Goal: Information Seeking & Learning: Find specific fact

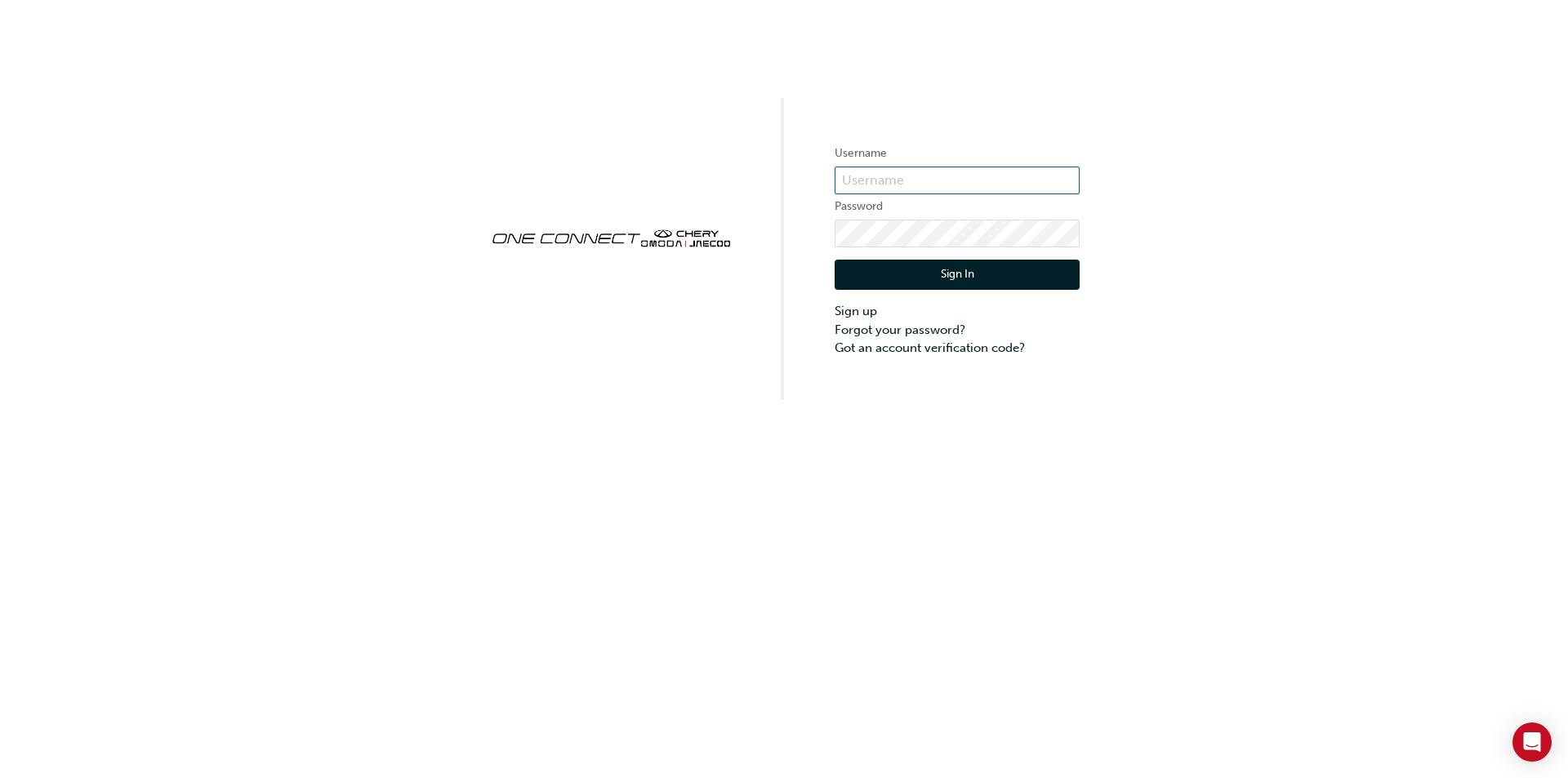
type input "ONE00306"
click at [954, 275] on button "Sign In" at bounding box center [956, 275] width 245 height 31
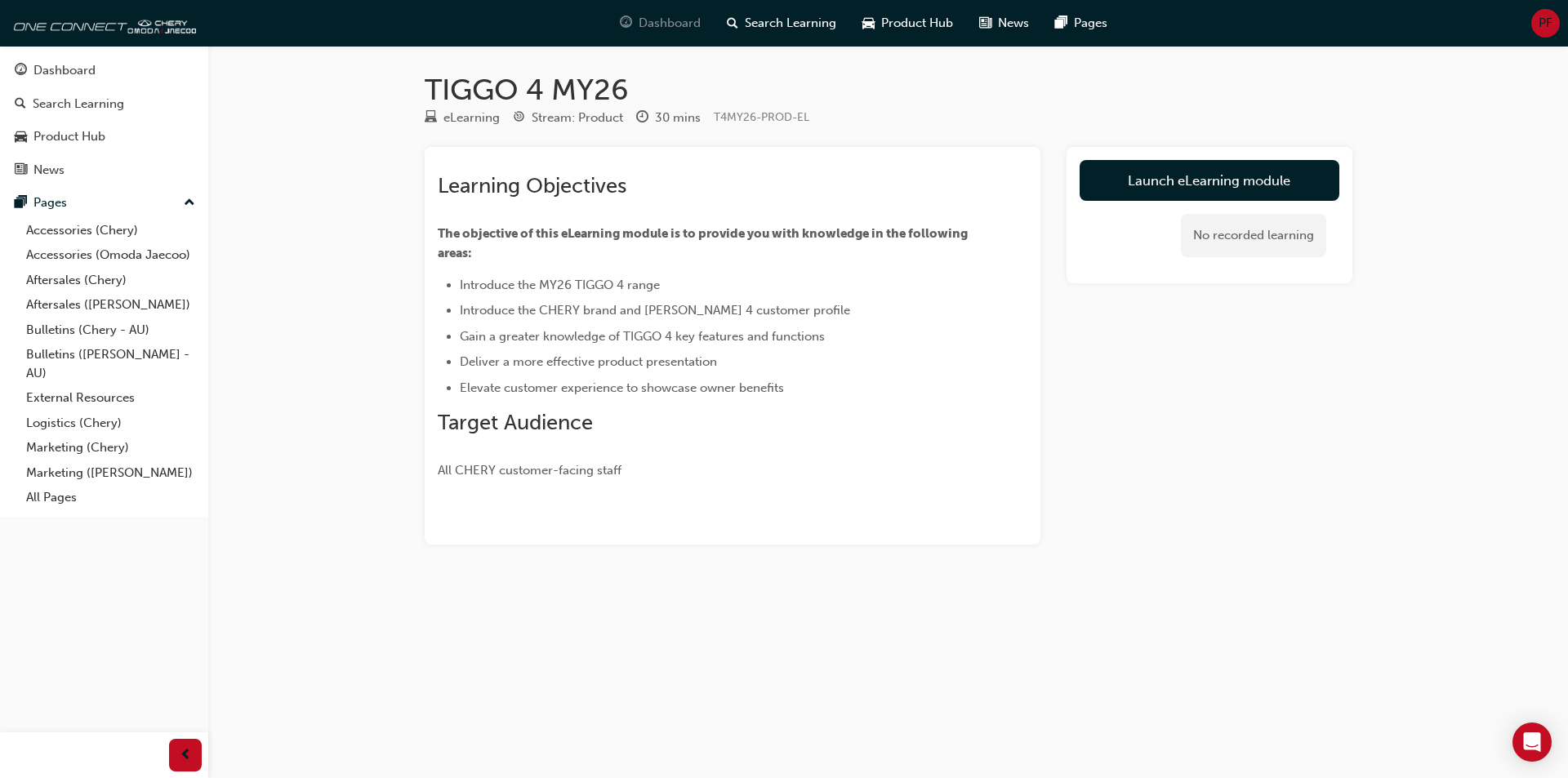
click at [673, 21] on span "Dashboard" at bounding box center [669, 23] width 62 height 19
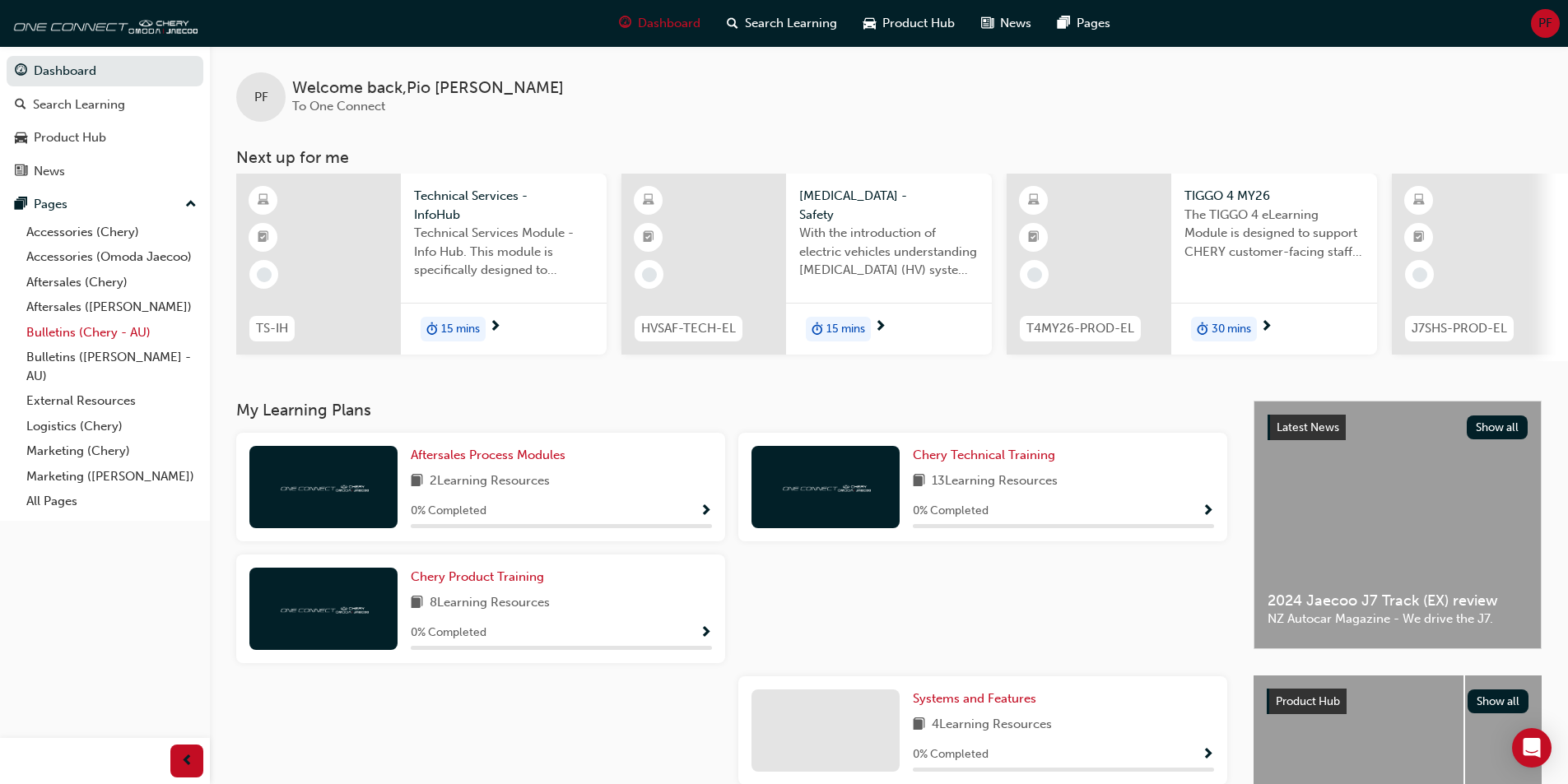
click at [103, 334] on link "Bulletins (Chery - AU)" at bounding box center [112, 332] width 184 height 25
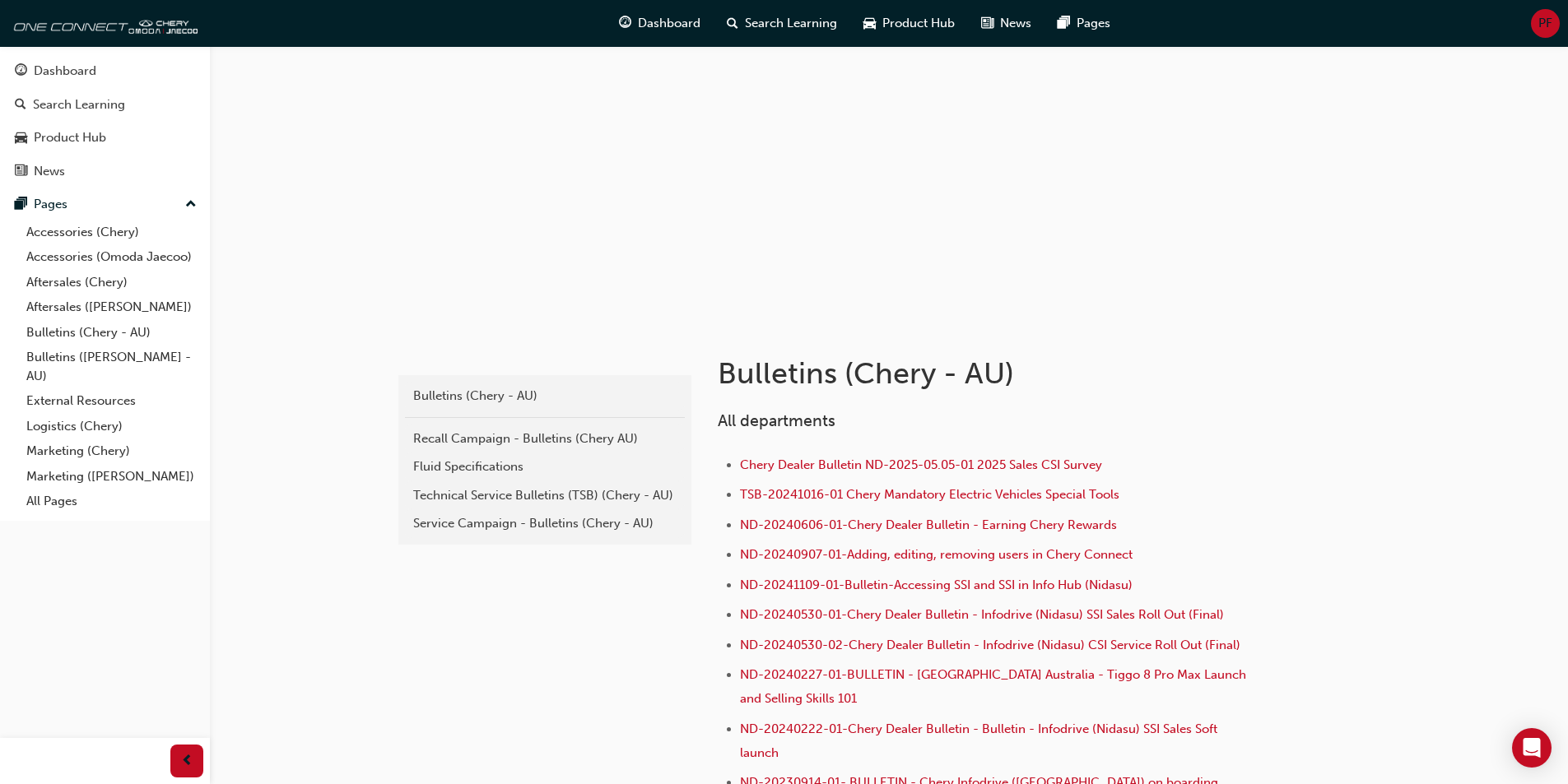
scroll to position [83, 0]
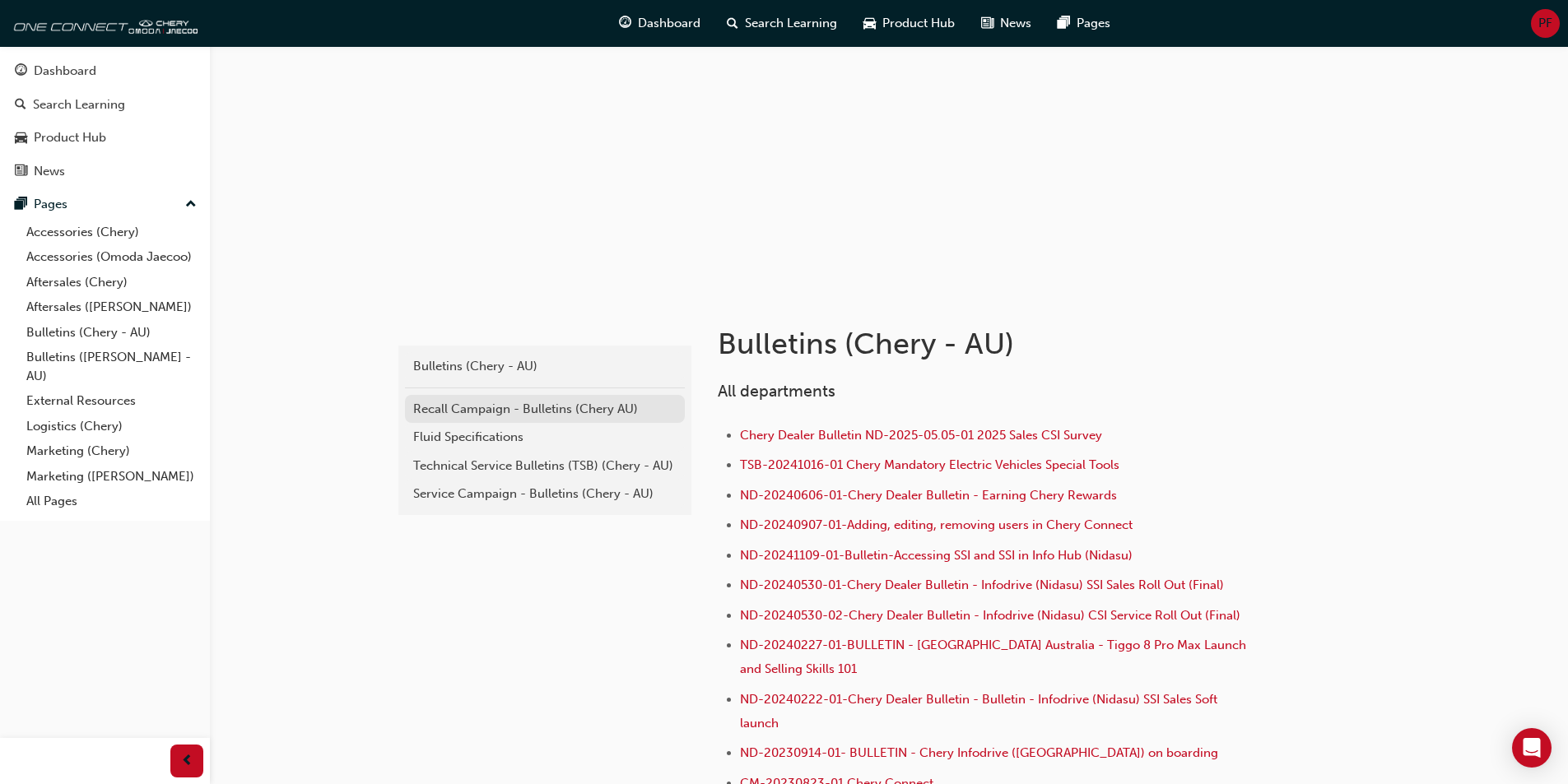
click at [455, 405] on div "Recall Campaign - Bulletins (Chery AU)" at bounding box center [544, 409] width 264 height 19
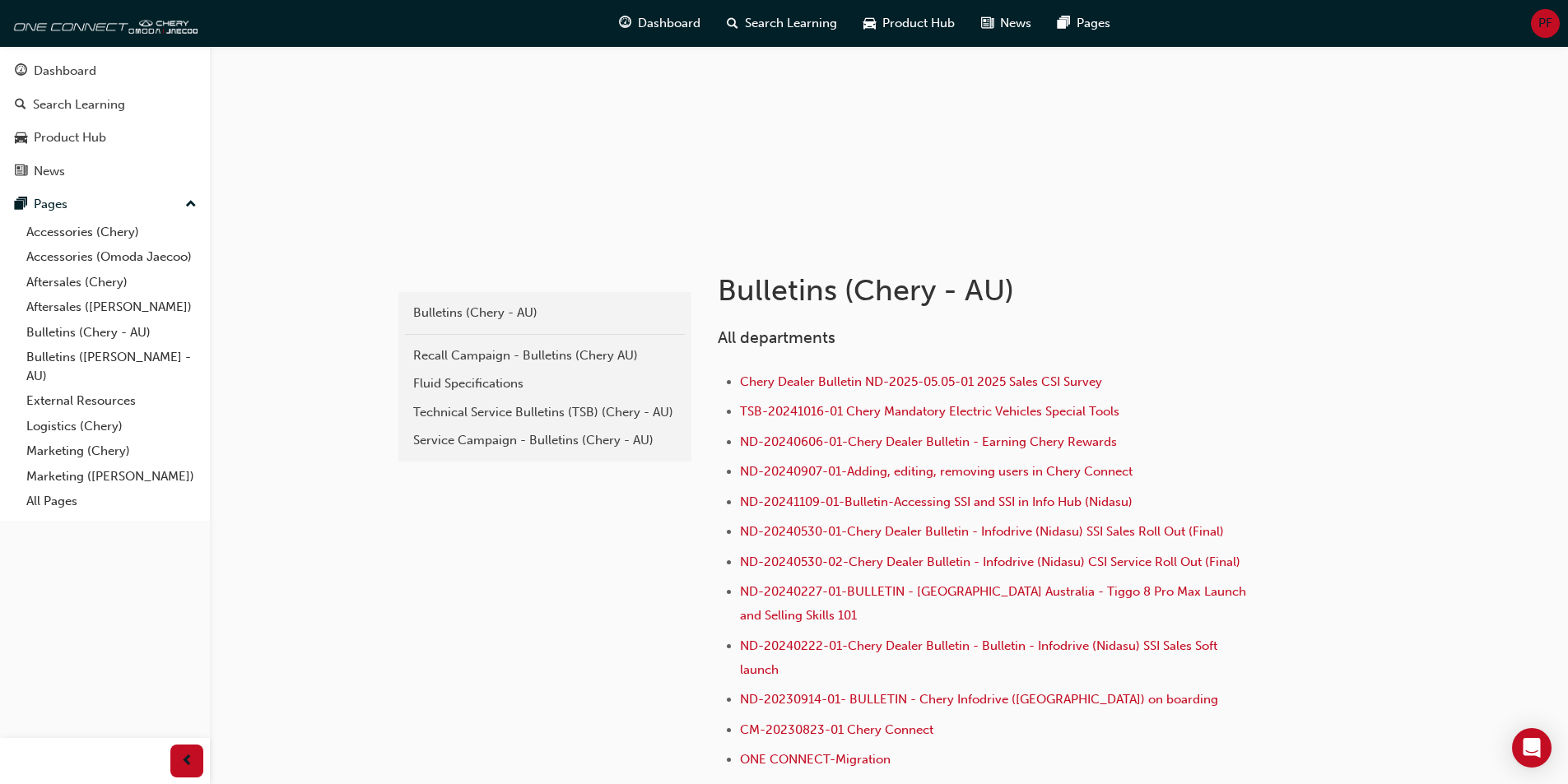
scroll to position [164, 0]
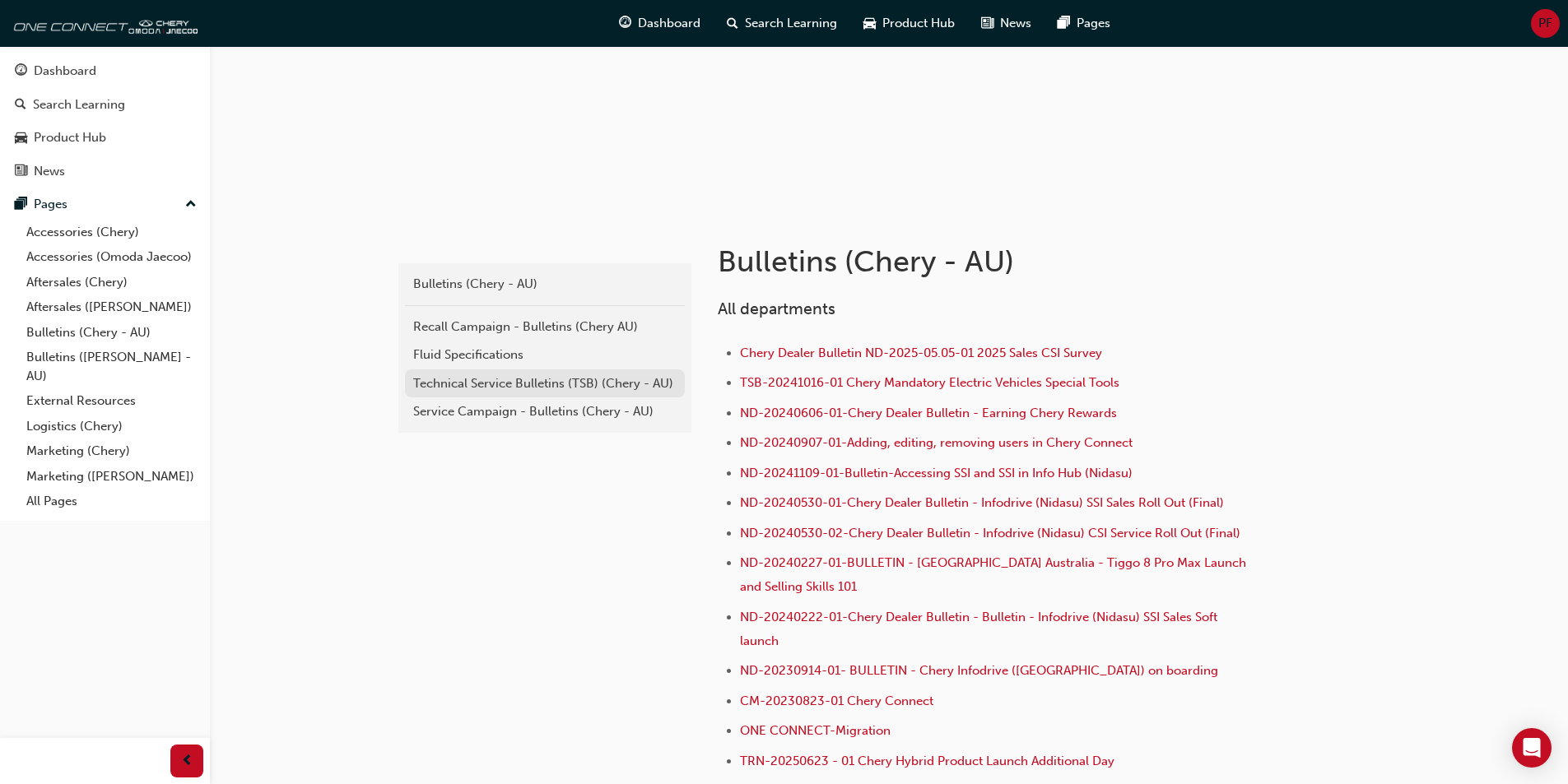
click at [510, 384] on div "Technical Service Bulletins (TSB) (Chery - AU)" at bounding box center [544, 384] width 264 height 19
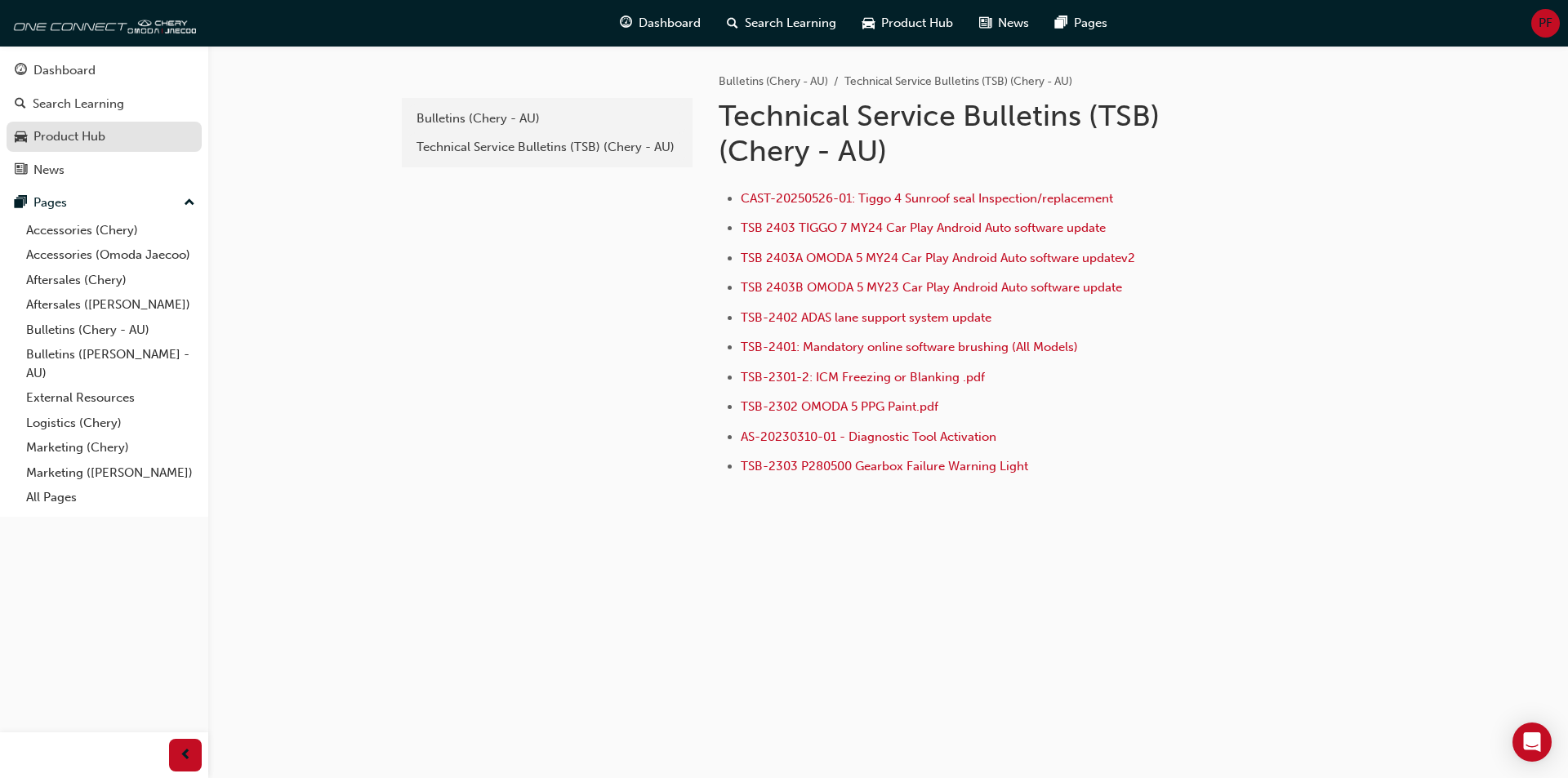
click at [31, 139] on div "Product Hub" at bounding box center [104, 137] width 179 height 20
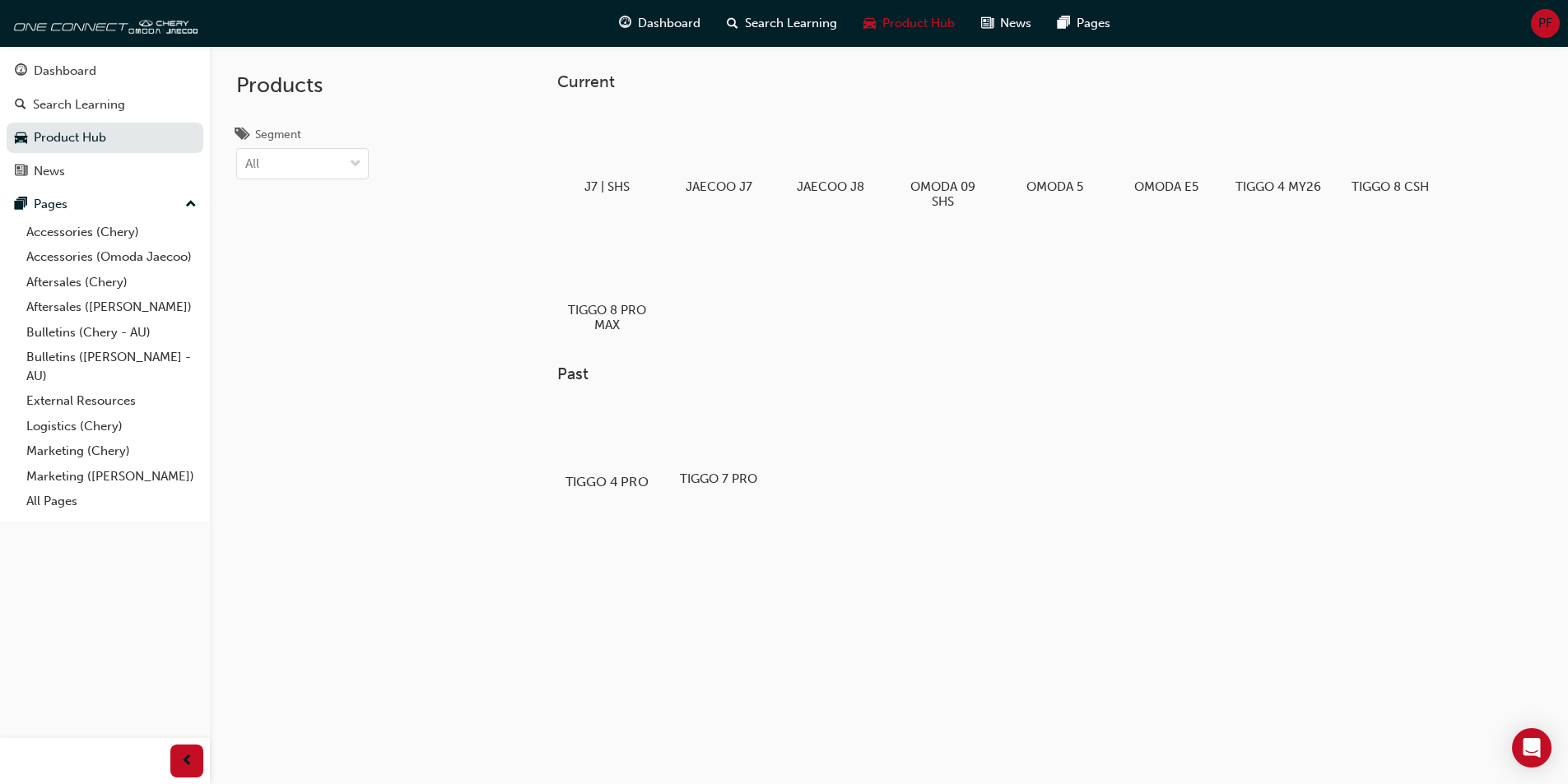
click at [606, 430] on div at bounding box center [605, 432] width 91 height 65
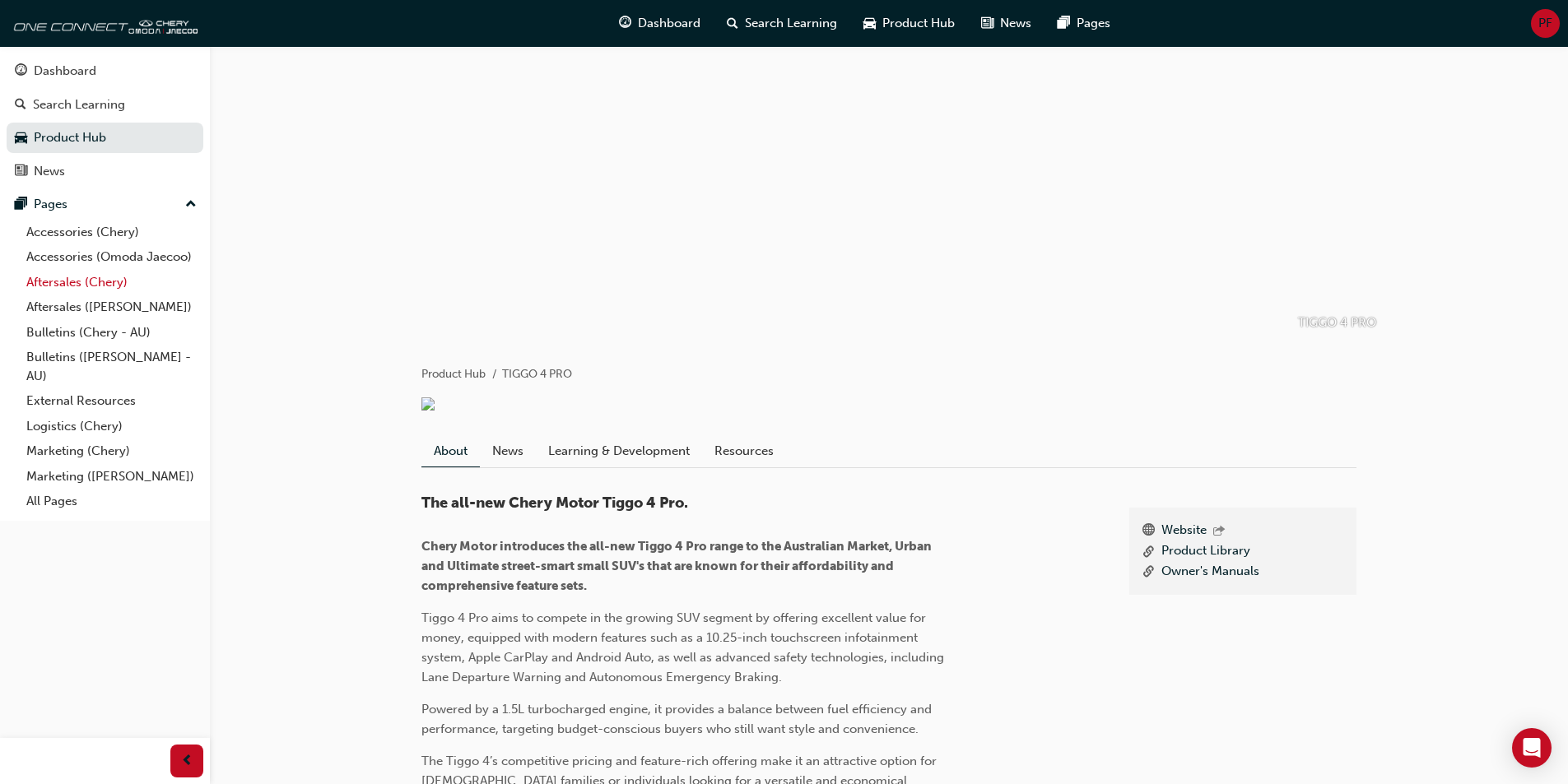
scroll to position [35, 0]
click at [54, 174] on div "News" at bounding box center [49, 172] width 31 height 19
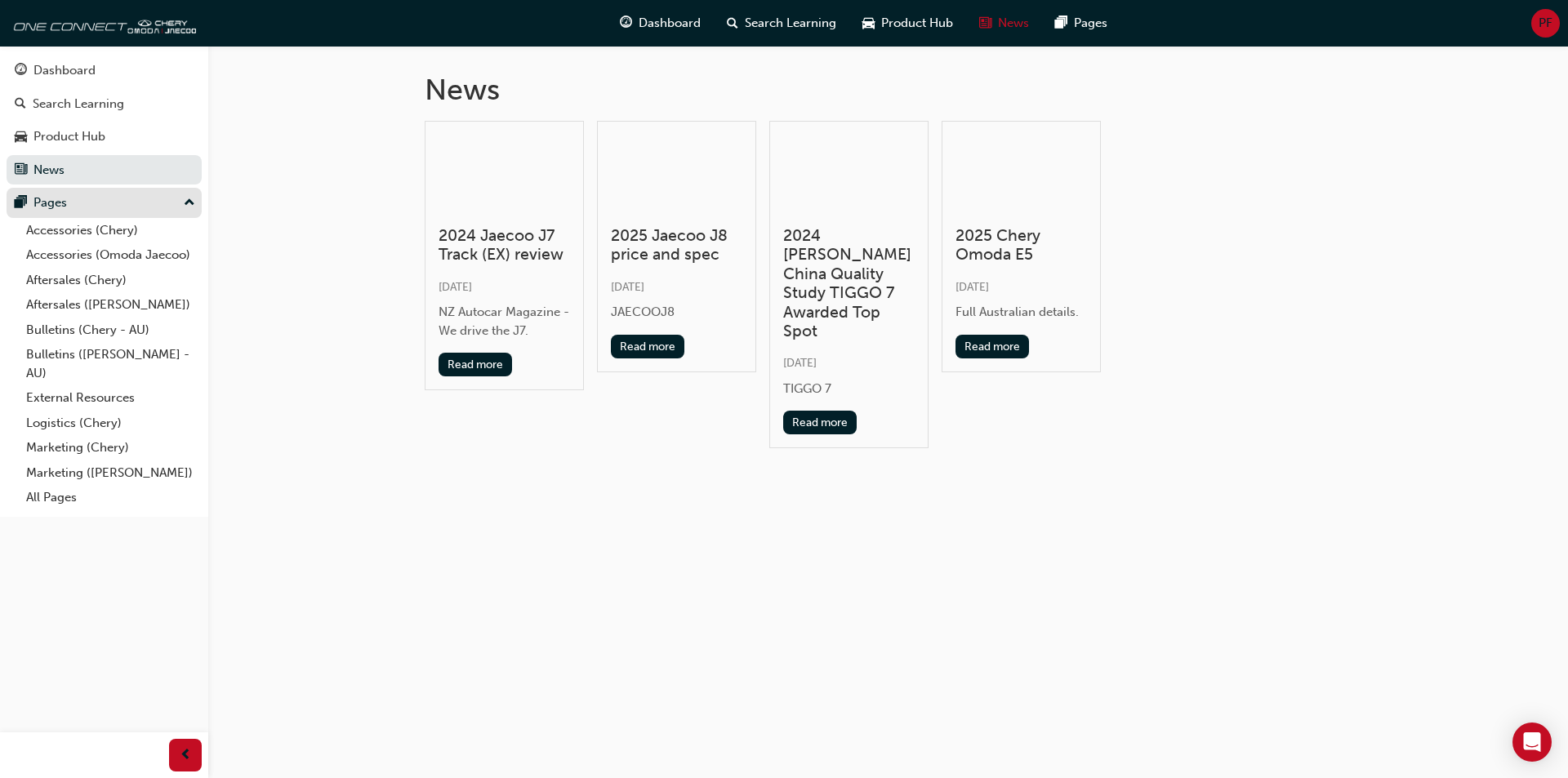
click at [182, 198] on div "Pages" at bounding box center [104, 203] width 179 height 20
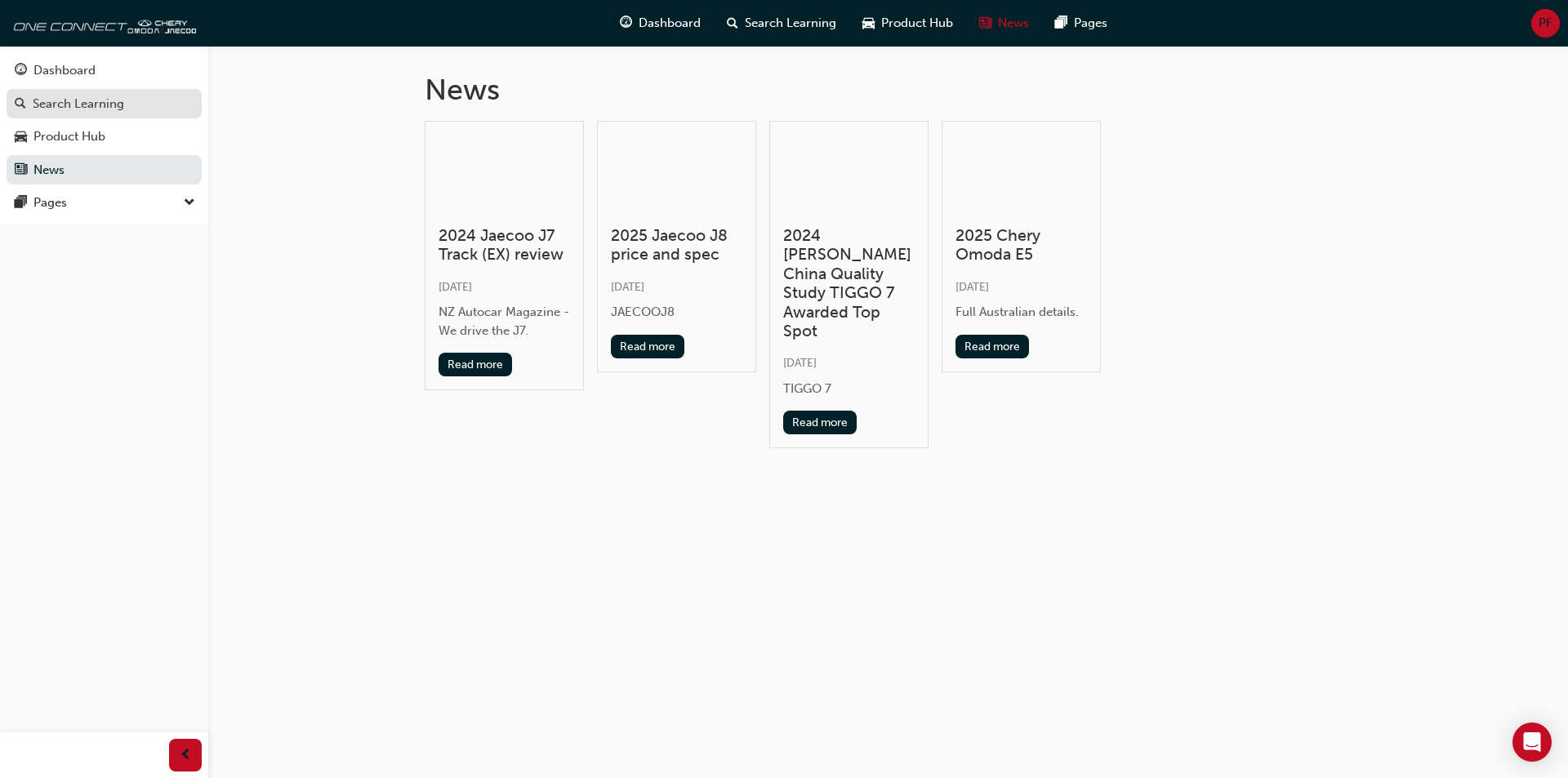
click at [58, 97] on div "Search Learning" at bounding box center [78, 104] width 91 height 19
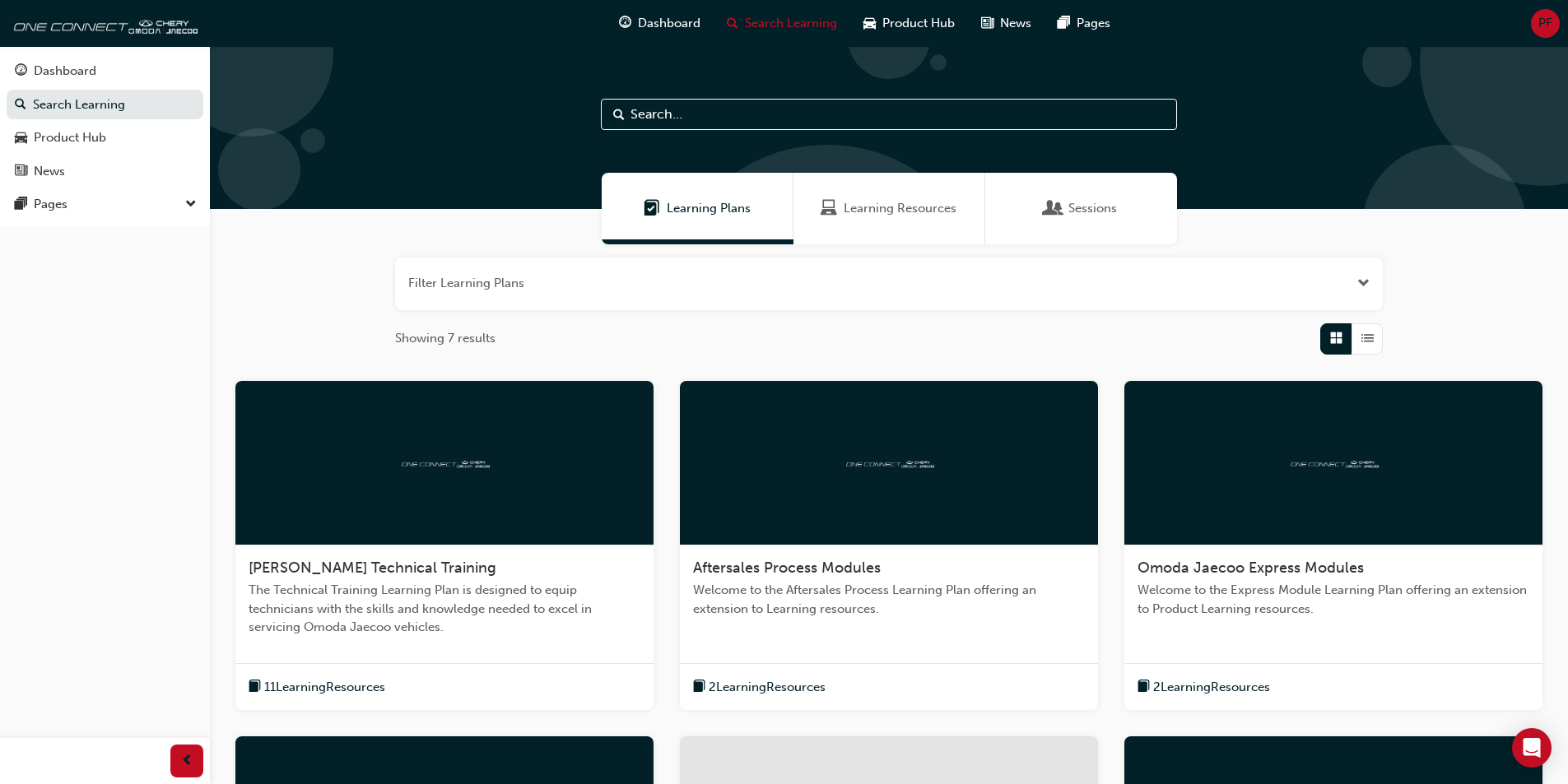
click at [741, 113] on input "text" at bounding box center [889, 113] width 576 height 31
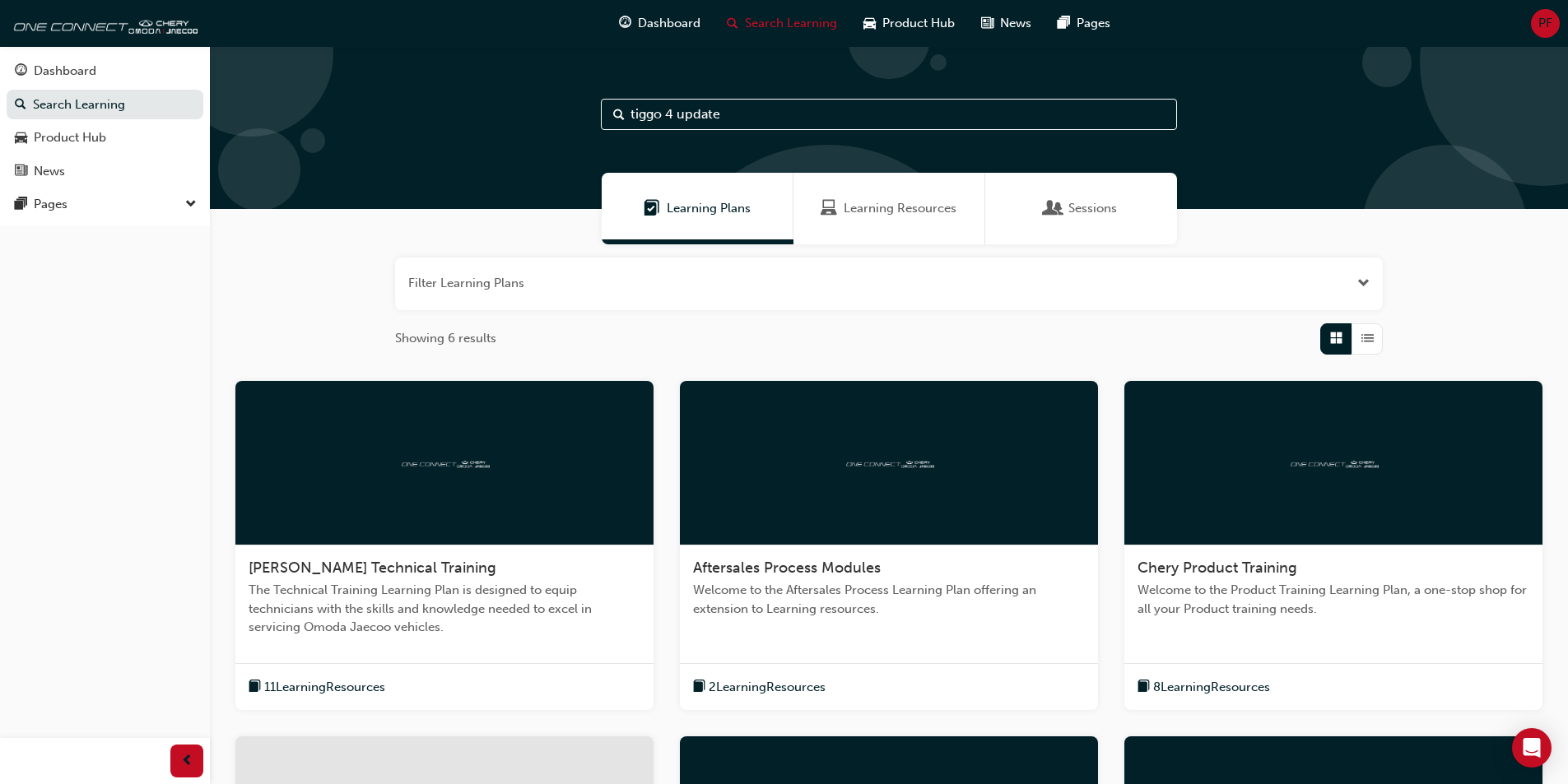
type input "tiggo 4 update"
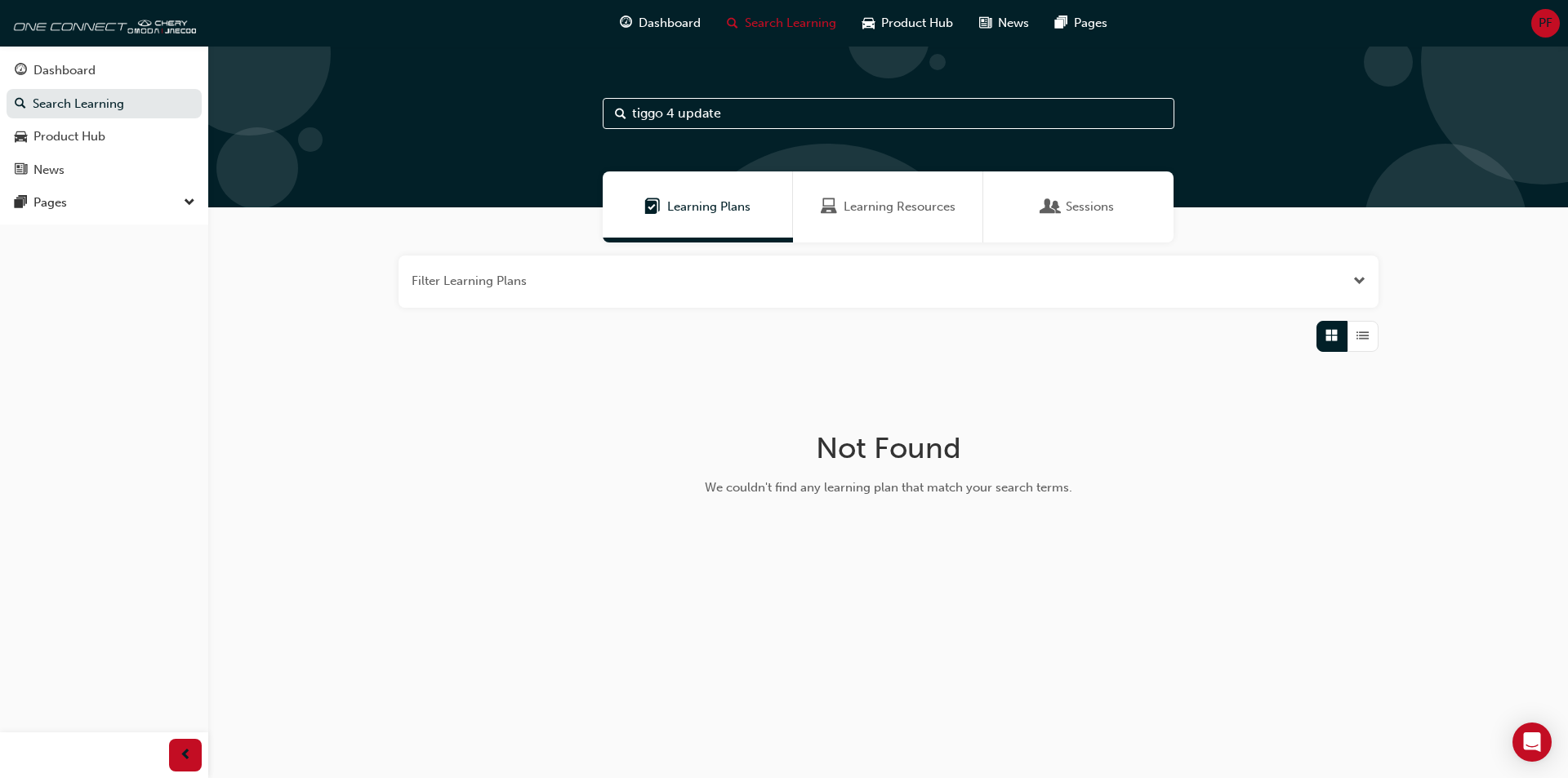
drag, startPoint x: 602, startPoint y: 273, endPoint x: 338, endPoint y: 267, distance: 264.1
click at [337, 267] on div "Filter Learning Plans Not Found We couldn't find any learning plan that match y…" at bounding box center [888, 409] width 1359 height 333
click at [541, 286] on button "button" at bounding box center [888, 282] width 980 height 52
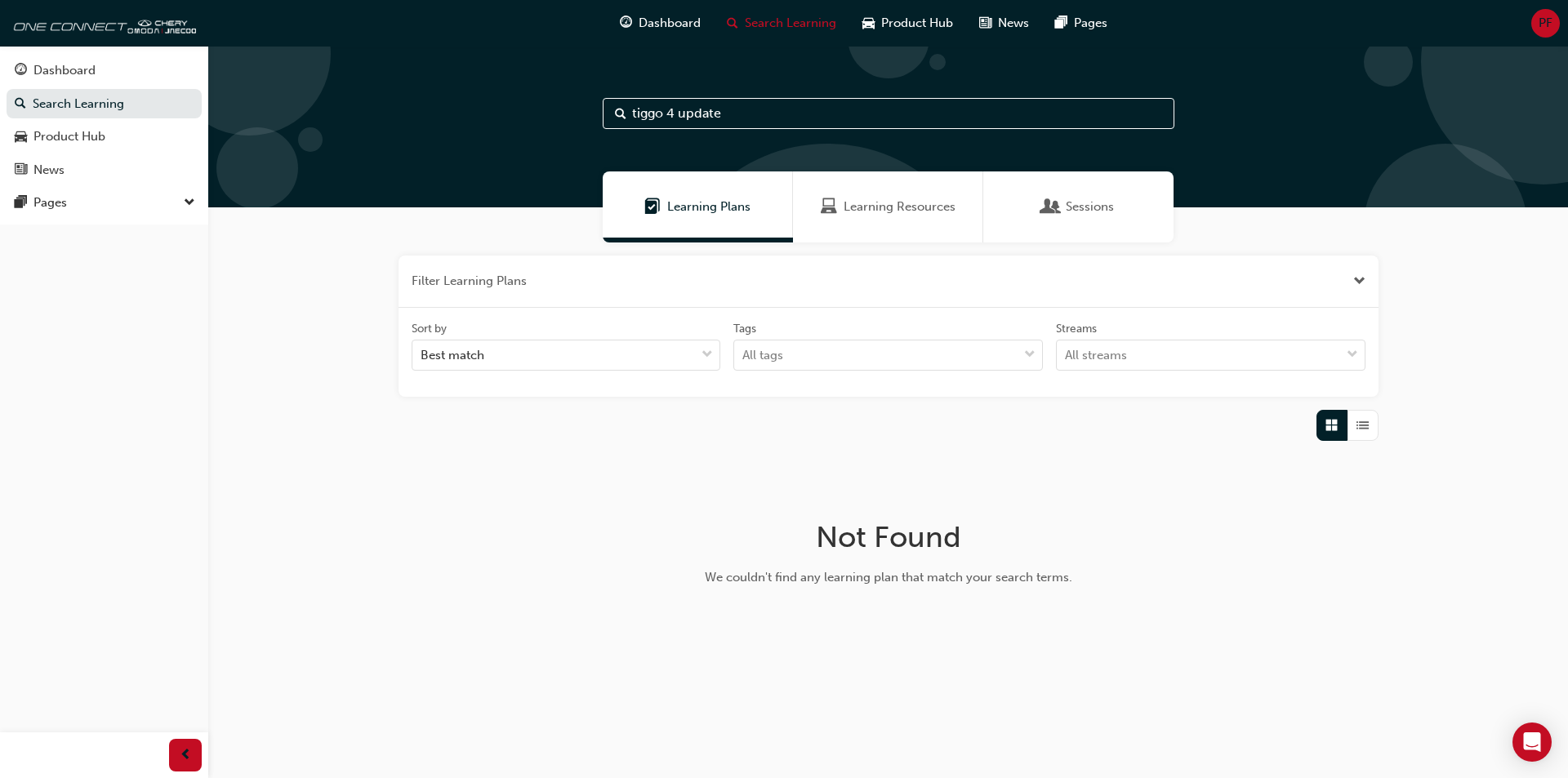
click at [193, 200] on span "down-icon" at bounding box center [189, 203] width 11 height 21
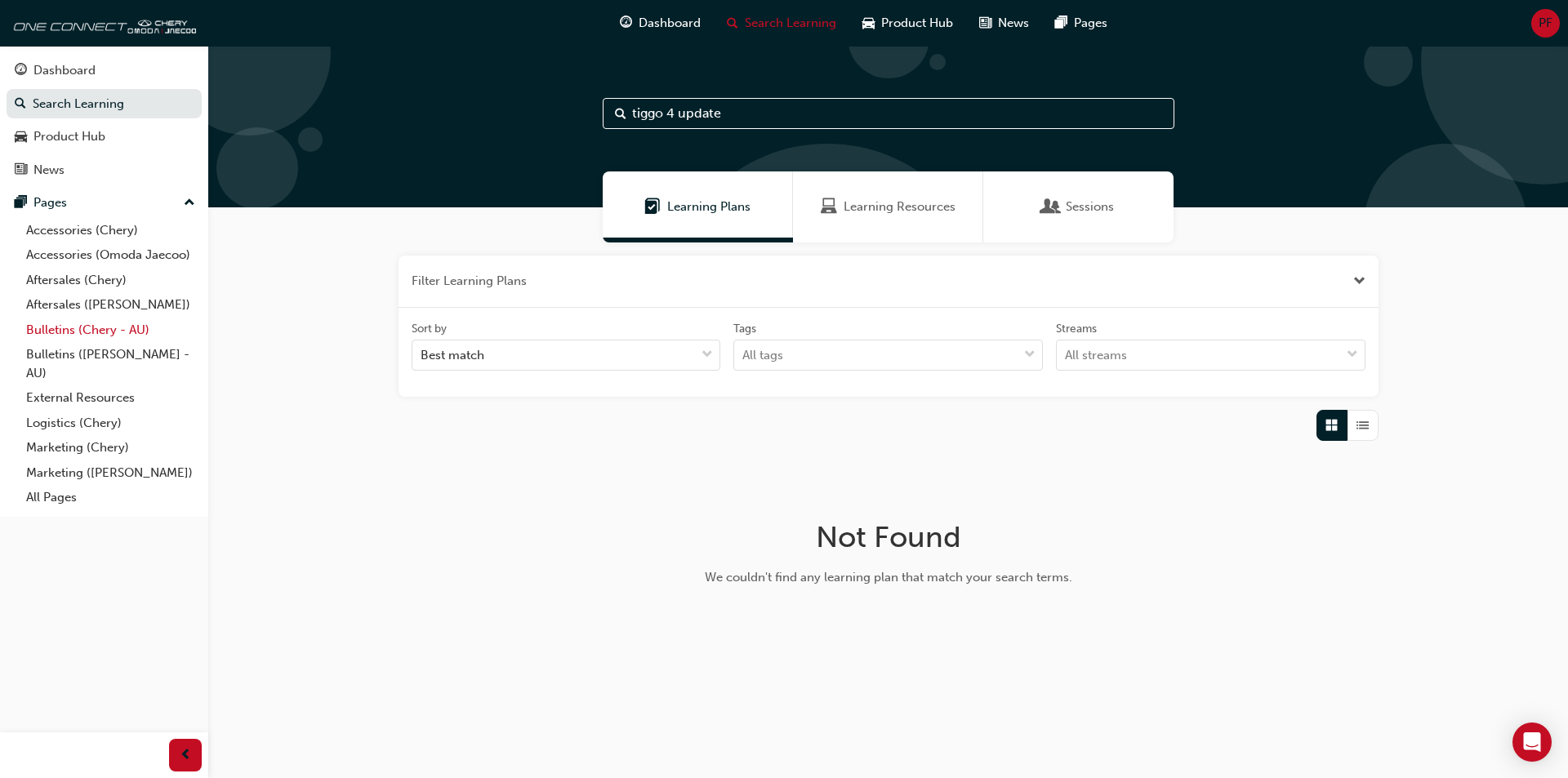
click at [123, 331] on link "Bulletins (Chery - AU)" at bounding box center [111, 329] width 182 height 25
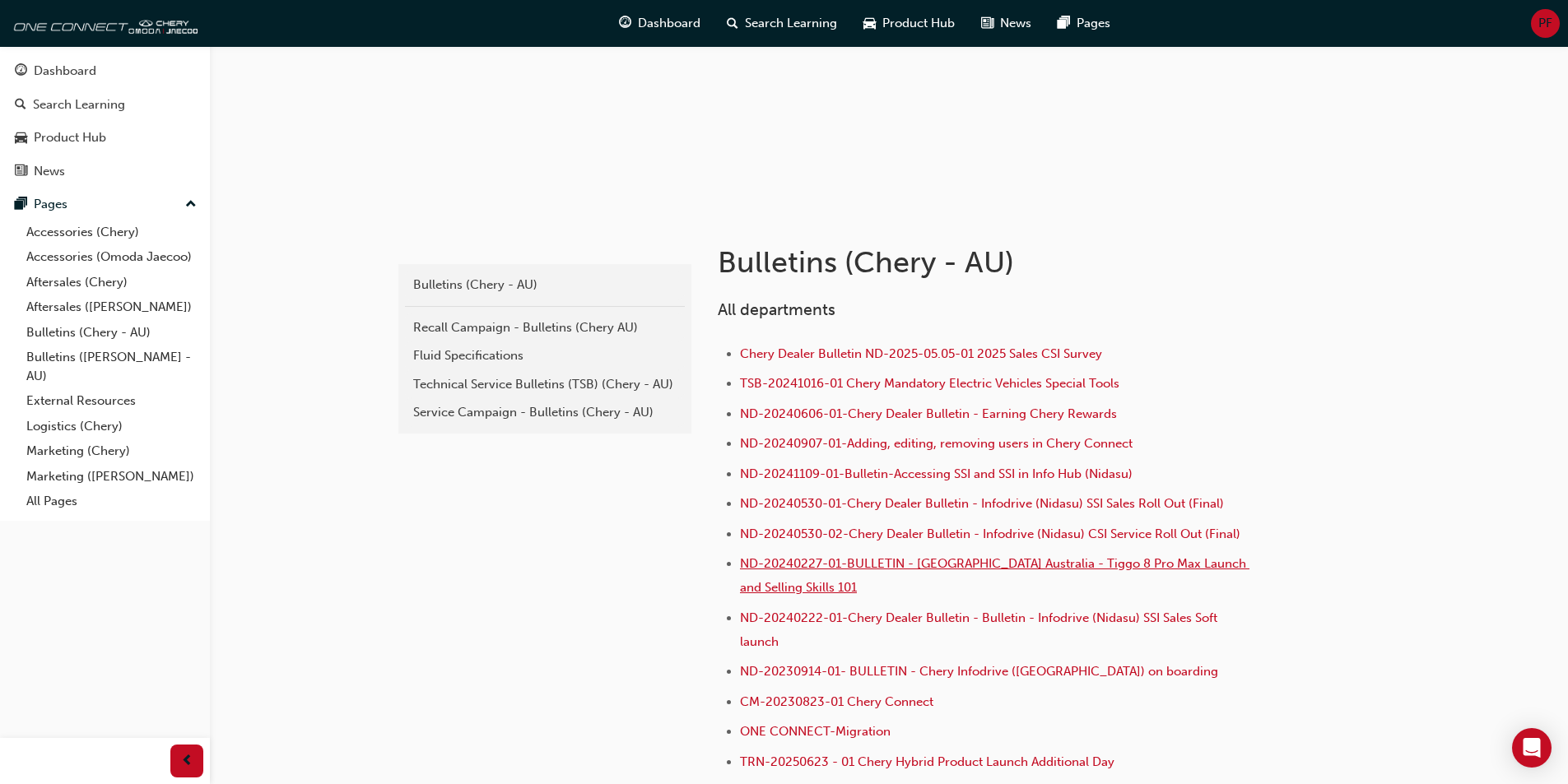
scroll to position [329, 0]
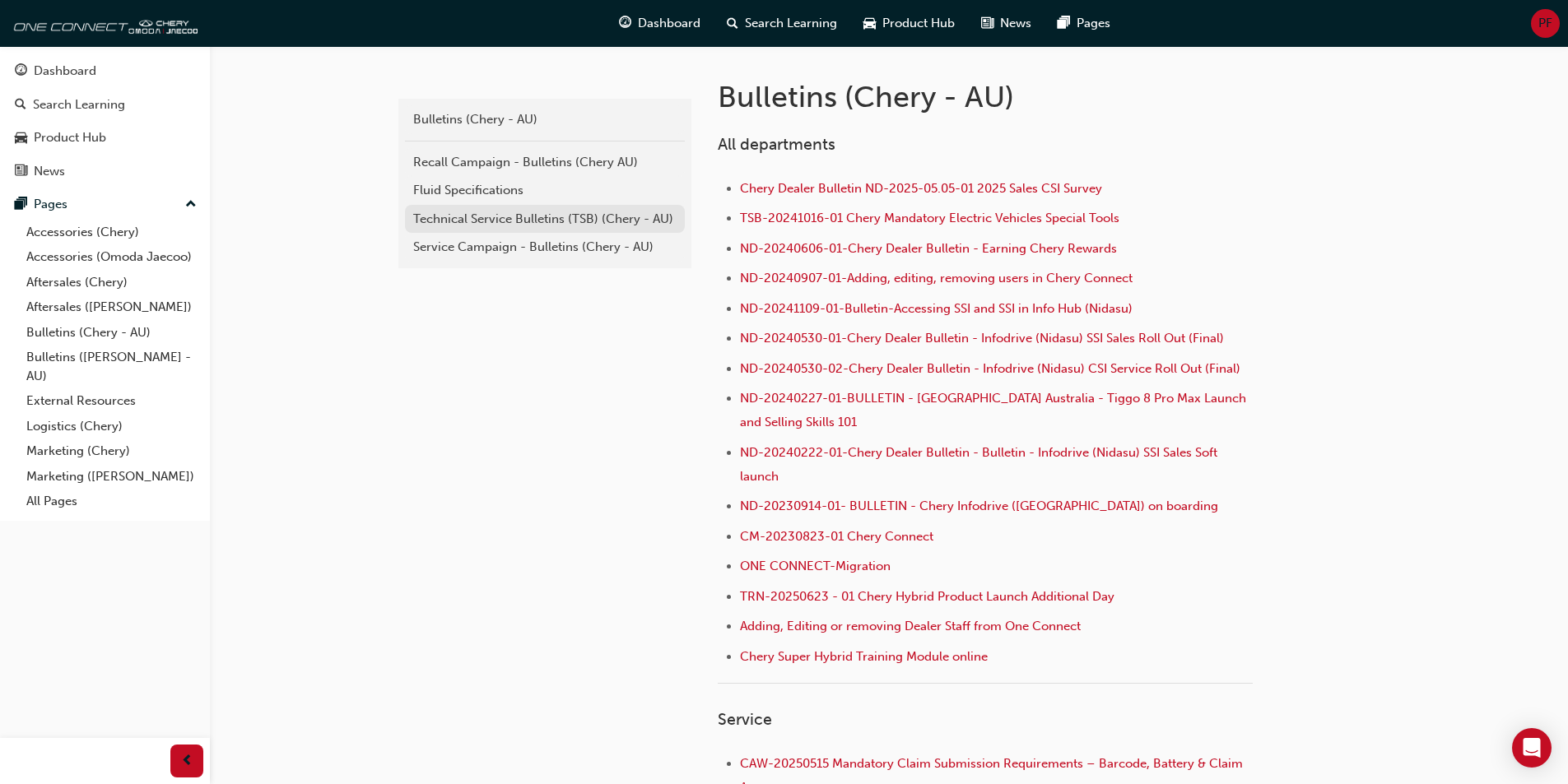
click at [519, 223] on div "Technical Service Bulletins (TSB) (Chery - AU)" at bounding box center [544, 219] width 264 height 19
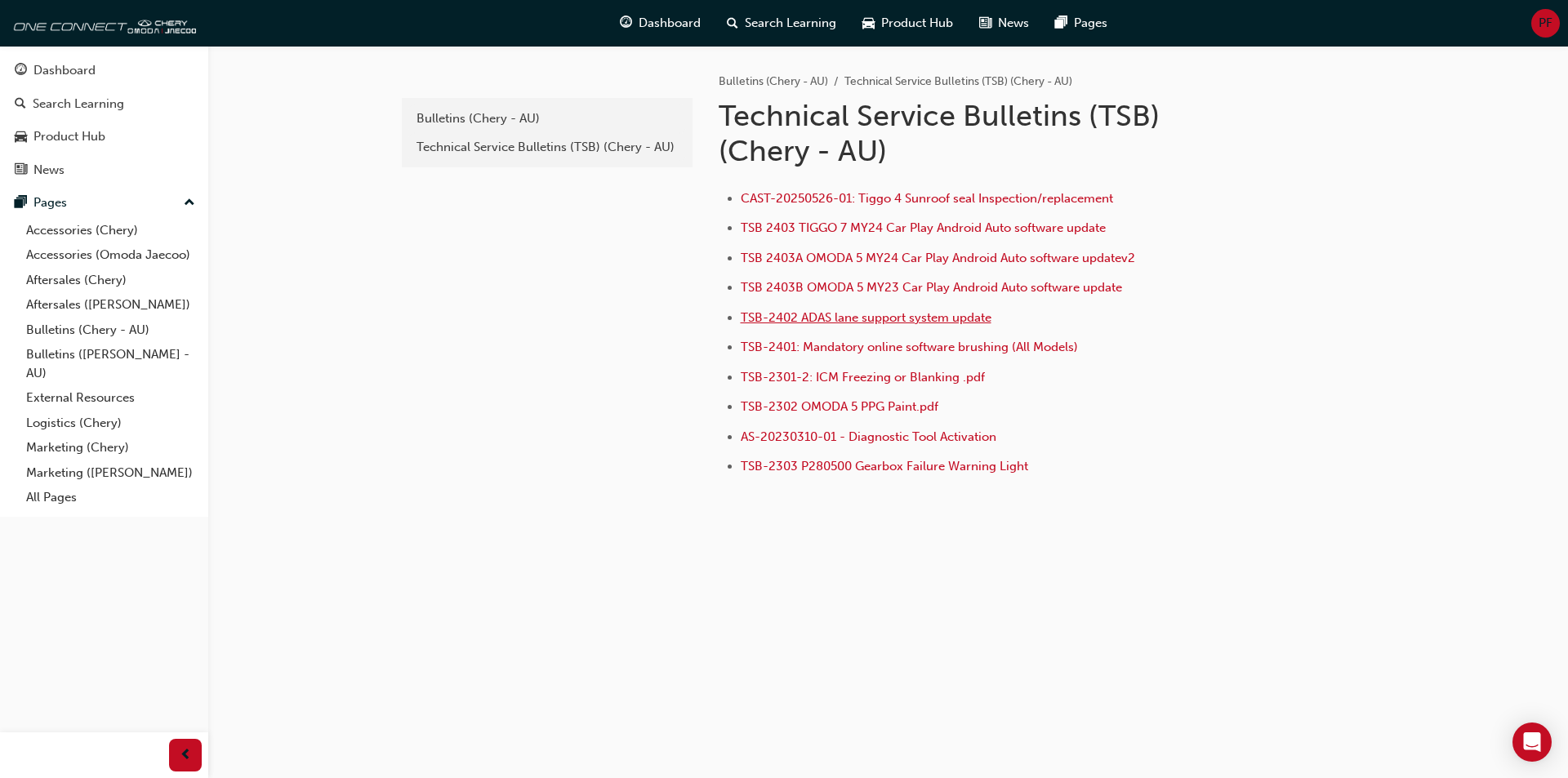
click at [789, 318] on span "TSB-2402 ADAS lane support system update" at bounding box center [866, 317] width 250 height 15
click at [743, 17] on div "Search Learning" at bounding box center [782, 23] width 136 height 34
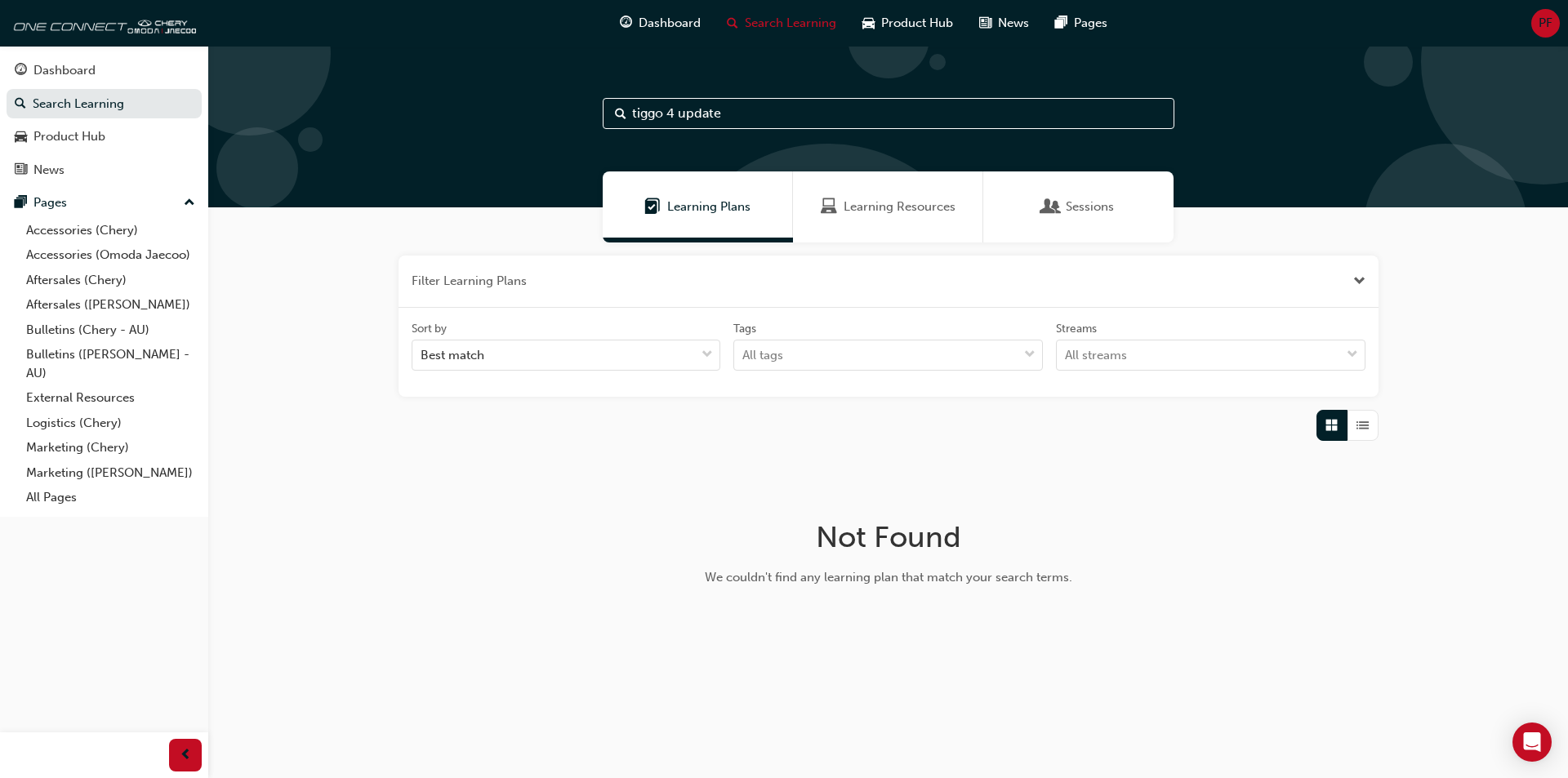
drag, startPoint x: 787, startPoint y: 124, endPoint x: 394, endPoint y: 119, distance: 393.0
click at [394, 119] on div "tiggo 4 update" at bounding box center [888, 127] width 1359 height 162
type input "scb-2402"
click at [96, 329] on link "Bulletins (Chery - AU)" at bounding box center [111, 329] width 182 height 25
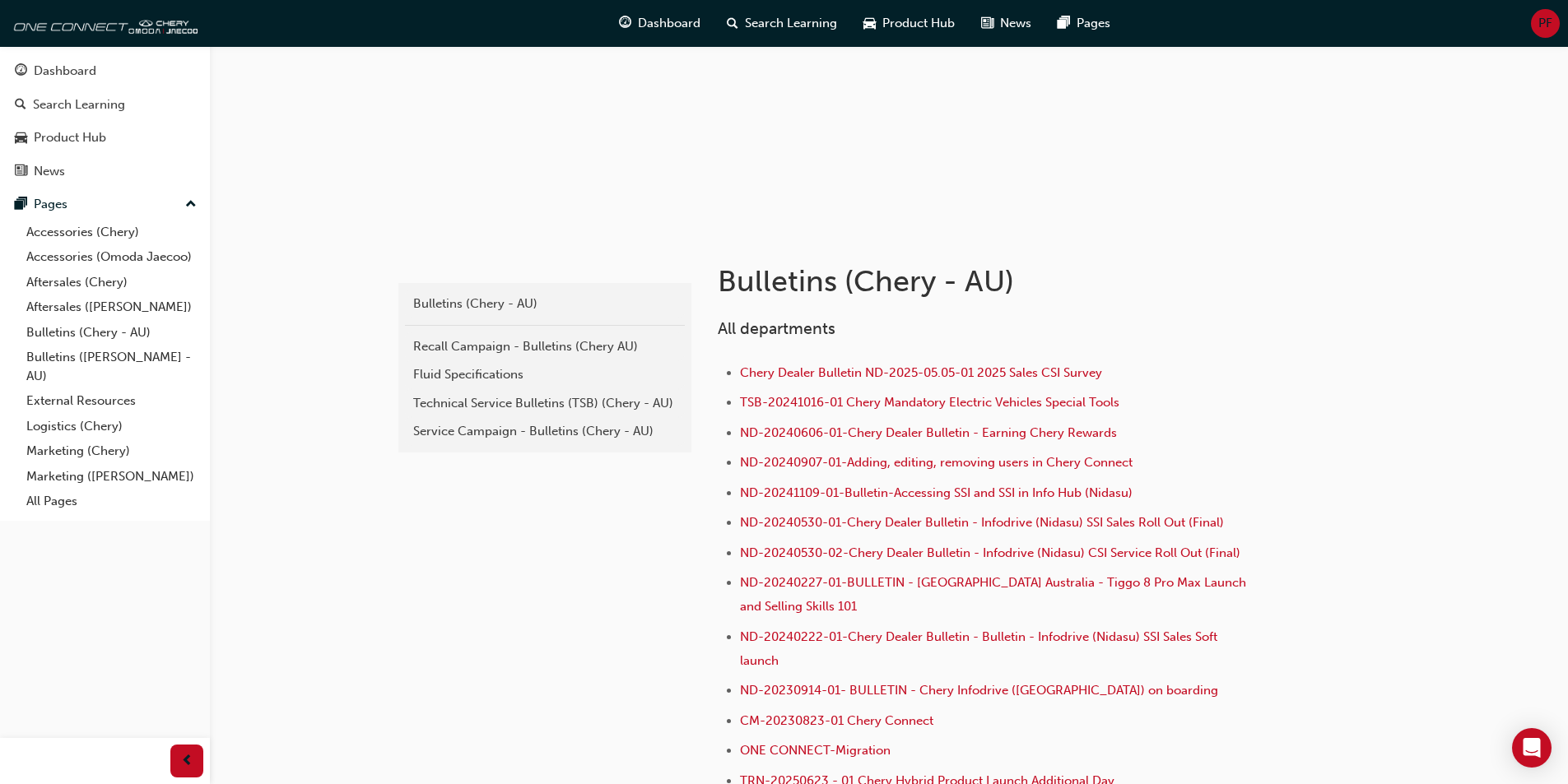
scroll to position [57, 0]
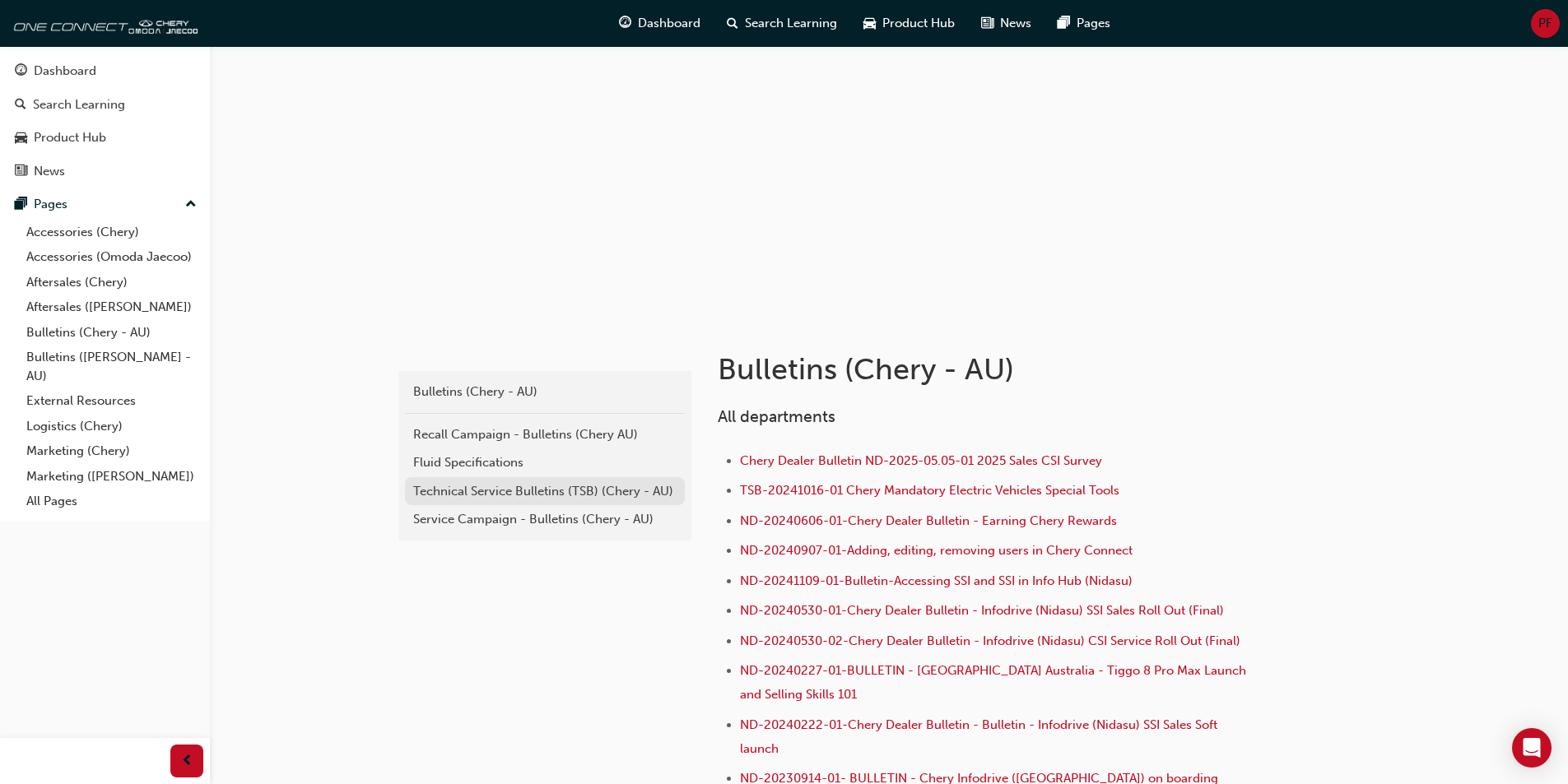
click at [478, 482] on div "Technical Service Bulletins (TSB) (Chery - AU)" at bounding box center [544, 491] width 264 height 19
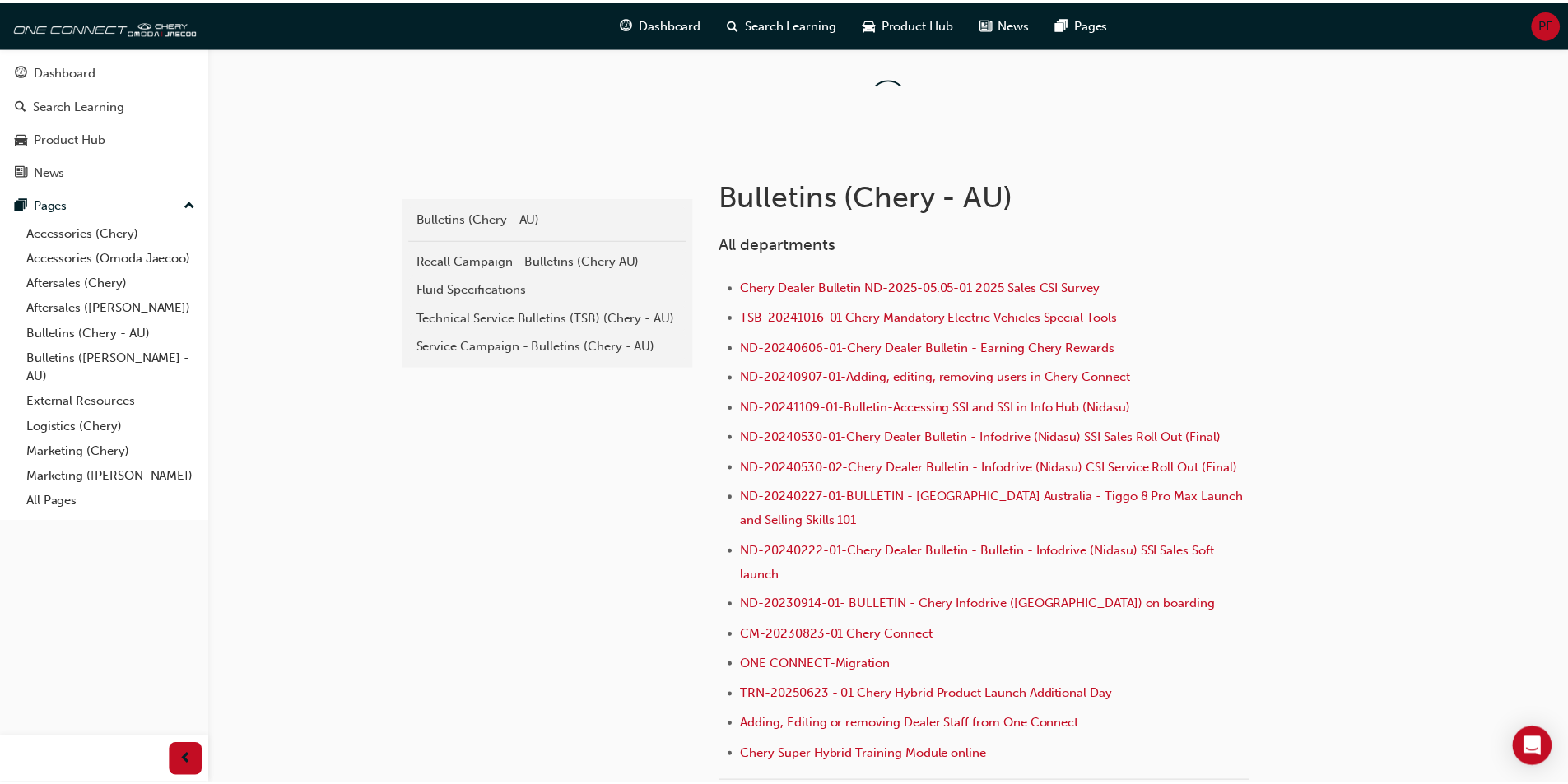
scroll to position [57, 0]
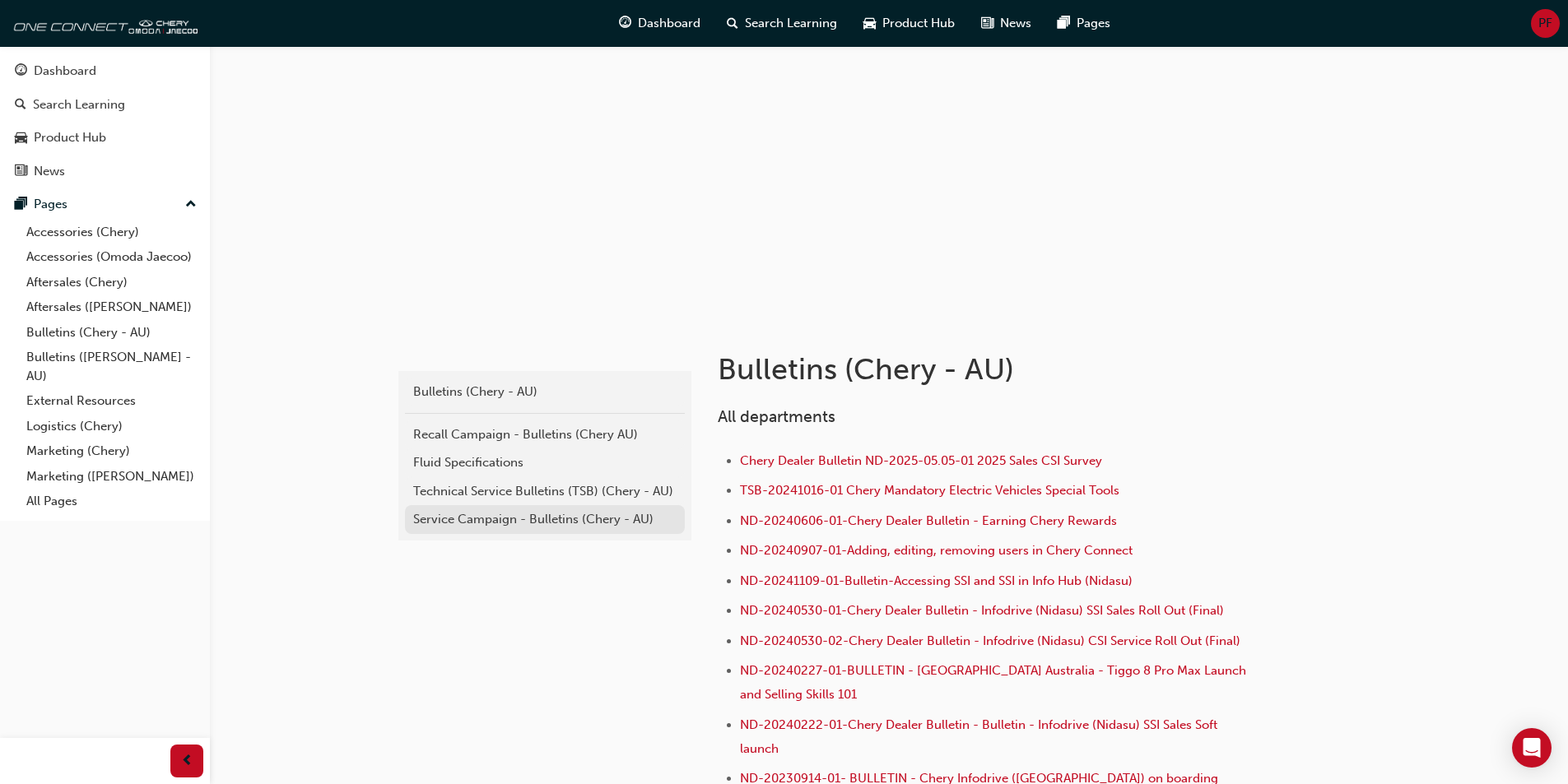
click at [546, 525] on div "Service Campaign - Bulletins (Chery - AU)" at bounding box center [544, 520] width 264 height 19
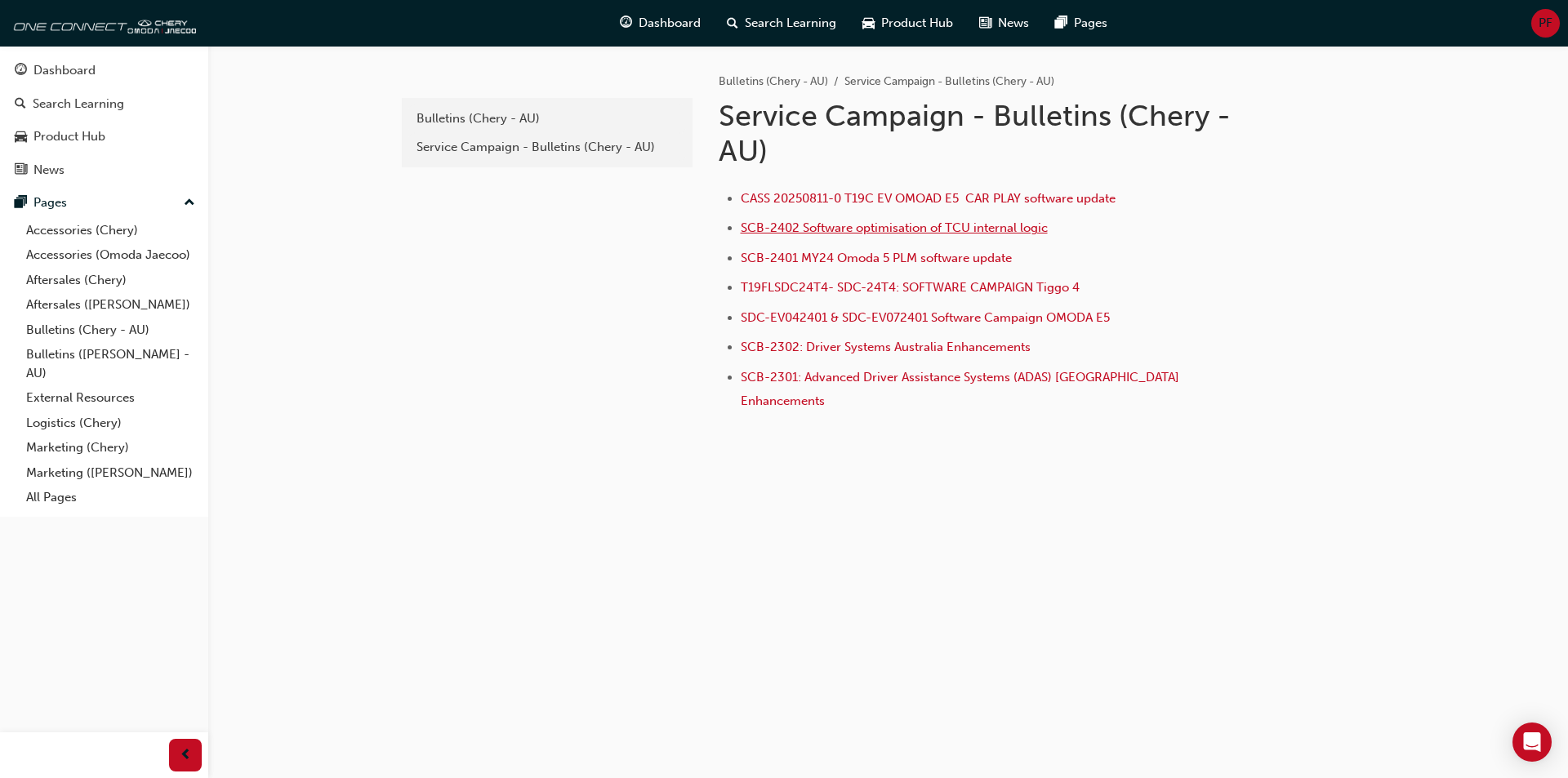
click at [774, 227] on span "SCB-2402 Software optimisation of TCU internal logic" at bounding box center [895, 228] width 307 height 15
